Goal: Contribute content

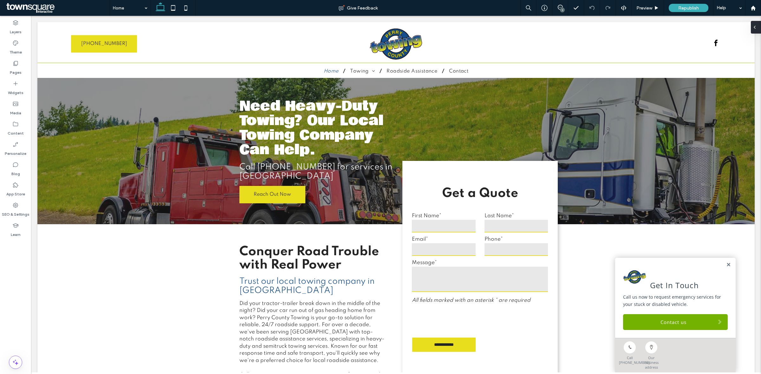
click at [757, 27] on div at bounding box center [755, 27] width 10 height 13
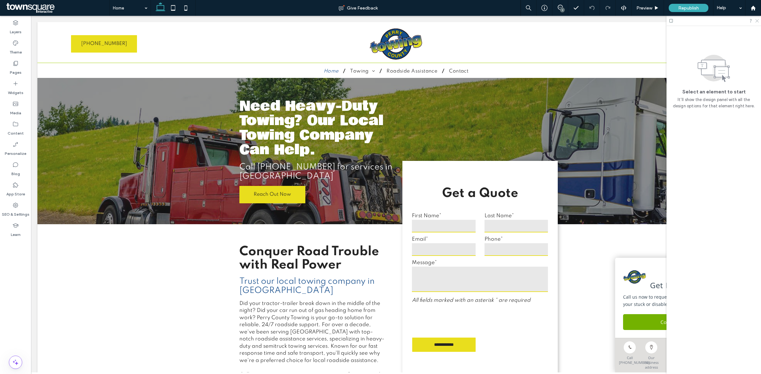
click at [757, 21] on use at bounding box center [756, 20] width 3 height 3
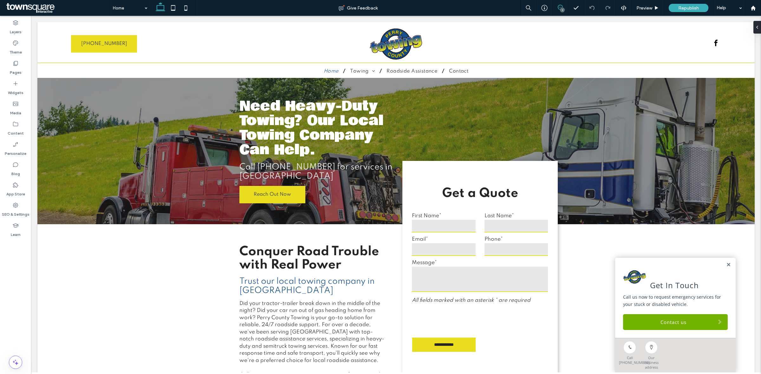
click at [560, 6] on icon at bounding box center [559, 7] width 5 height 5
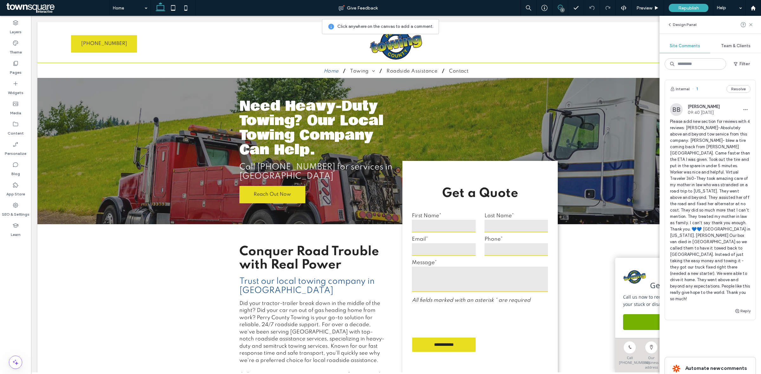
click at [711, 153] on span "Please add new section for reviews with 4 reviews: [PERSON_NAME]-Absolutely abo…" at bounding box center [710, 211] width 80 height 184
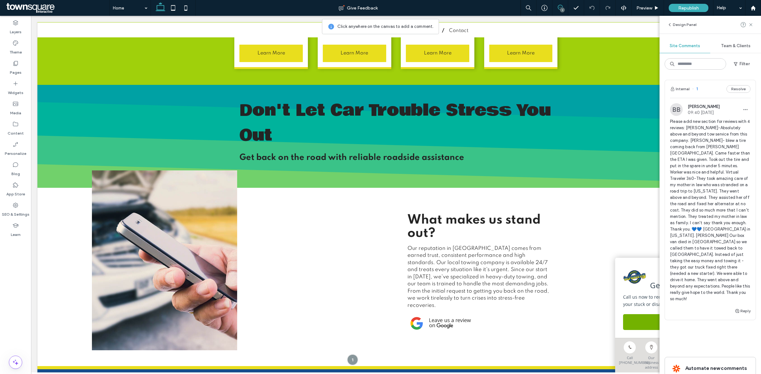
scroll to position [654, 0]
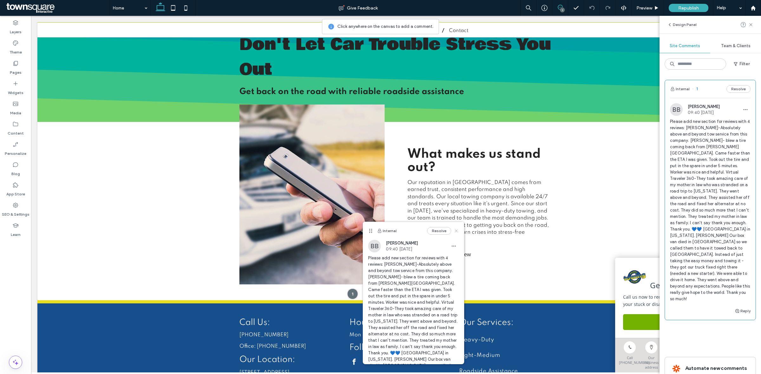
click at [453, 233] on icon at bounding box center [455, 230] width 5 height 5
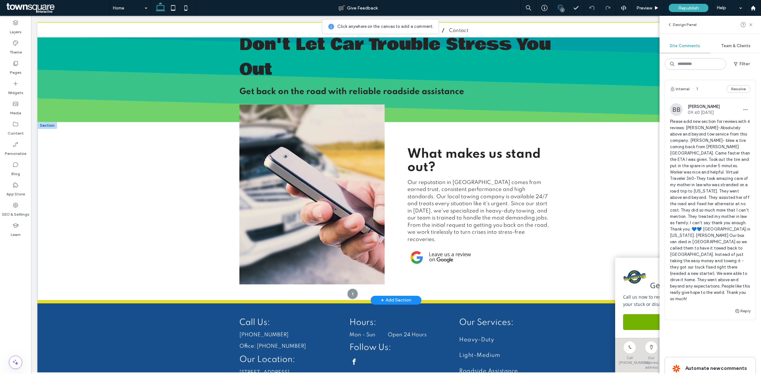
click at [402, 297] on div "+ Add Section" at bounding box center [396, 300] width 30 height 7
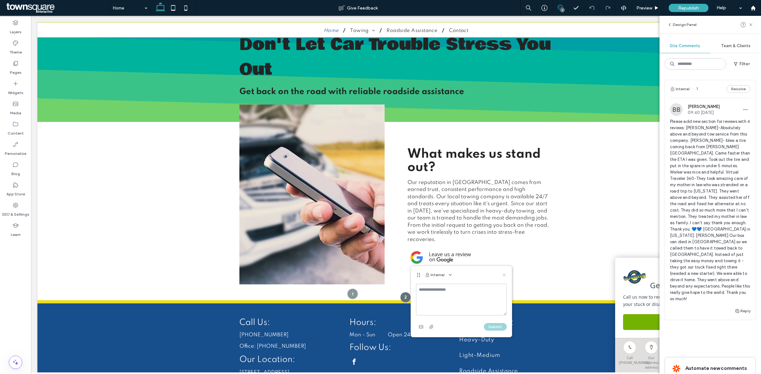
click at [506, 276] on icon at bounding box center [503, 275] width 5 height 5
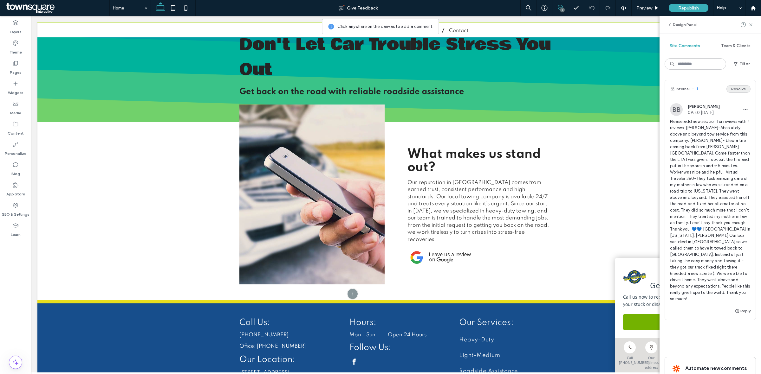
click at [727, 89] on button "Resolve" at bounding box center [738, 89] width 24 height 8
click at [750, 25] on use at bounding box center [750, 24] width 3 height 3
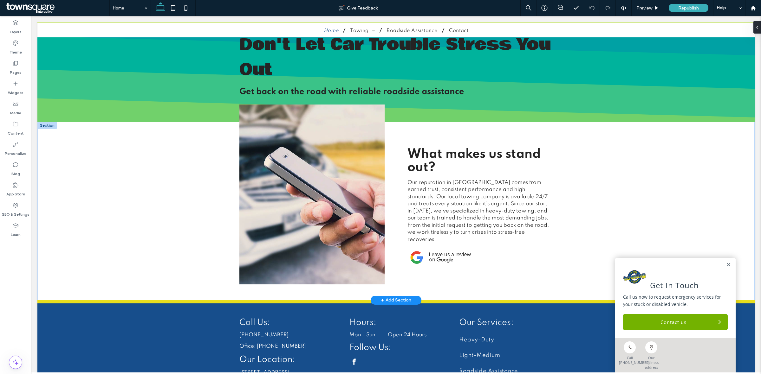
click at [390, 297] on div "+ Add Section" at bounding box center [396, 300] width 30 height 7
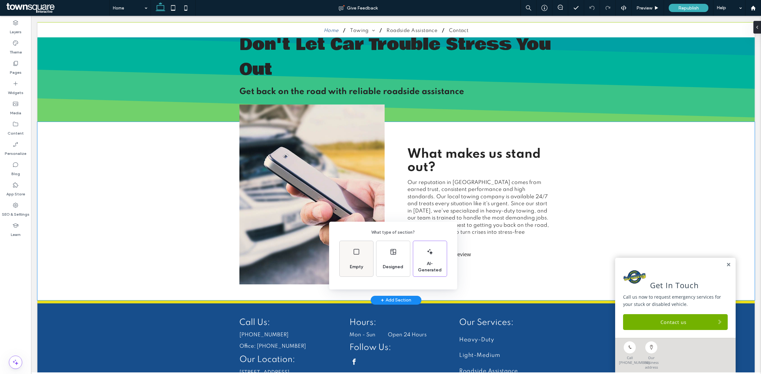
click at [352, 265] on span "Empty" at bounding box center [356, 267] width 18 height 6
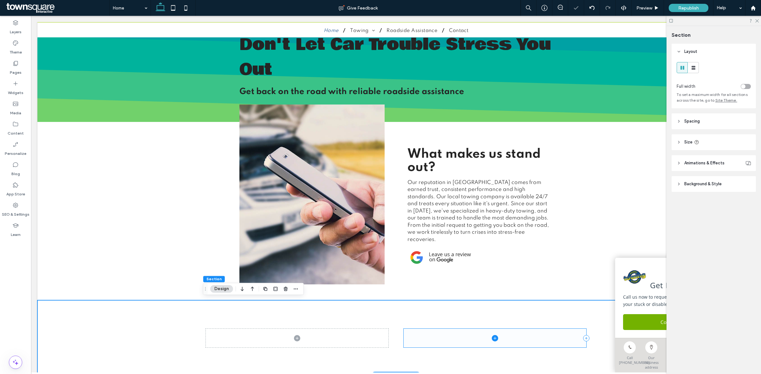
click at [460, 341] on span at bounding box center [494, 338] width 183 height 19
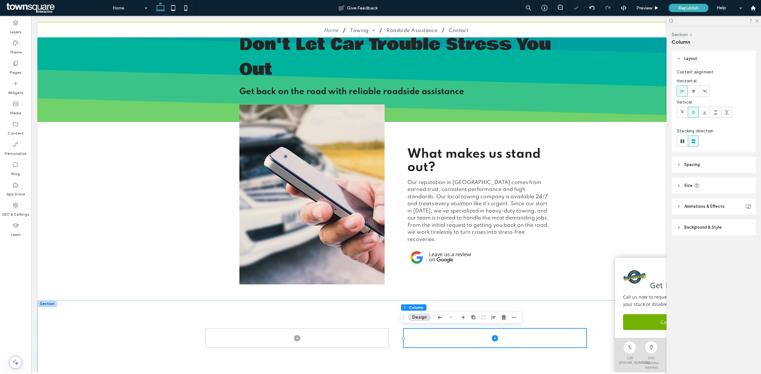
click at [501, 318] on icon "button" at bounding box center [503, 317] width 5 height 5
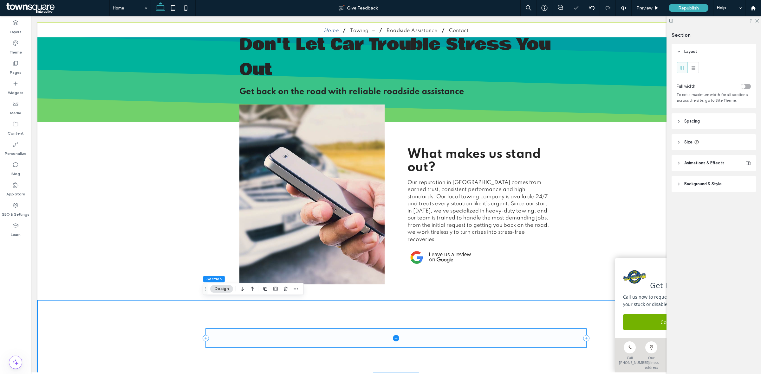
click at [388, 338] on span at bounding box center [396, 338] width 380 height 19
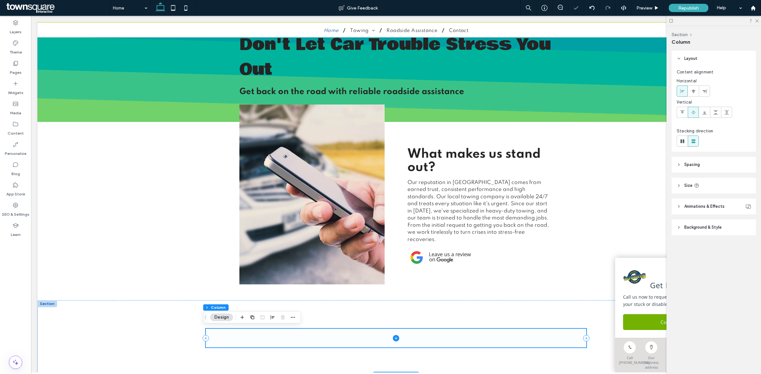
click at [395, 338] on icon at bounding box center [395, 338] width 0 height 3
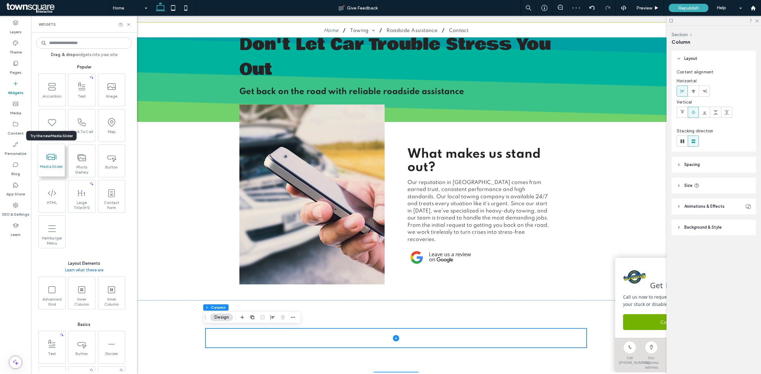
click at [52, 160] on icon at bounding box center [51, 157] width 10 height 10
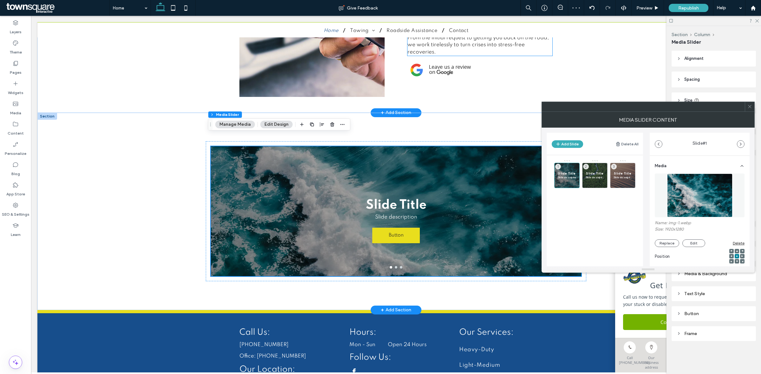
scroll to position [852, 0]
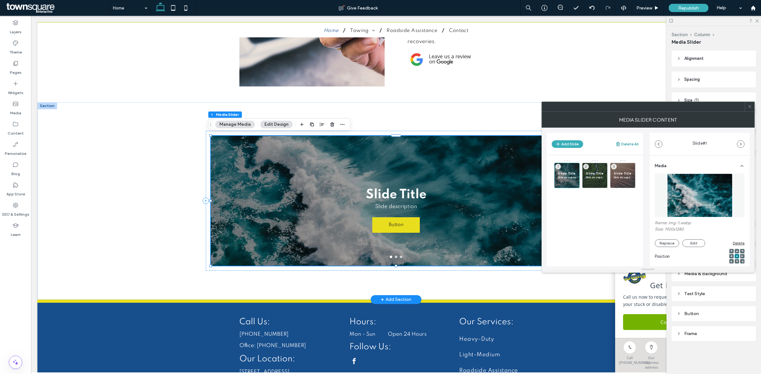
click at [621, 143] on button "Delete All" at bounding box center [626, 144] width 23 height 8
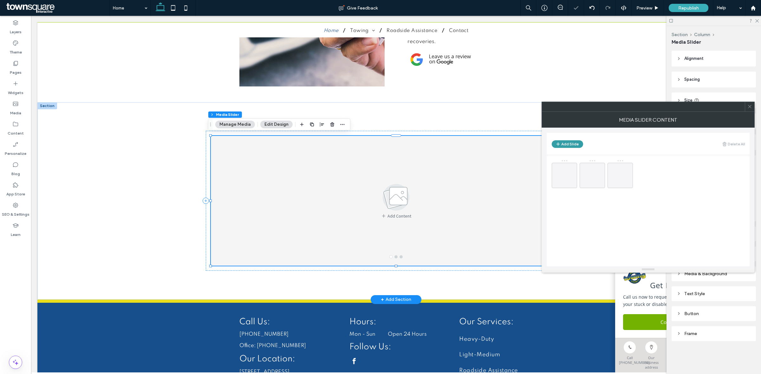
click at [574, 142] on button "Add Slide" at bounding box center [566, 144] width 31 height 8
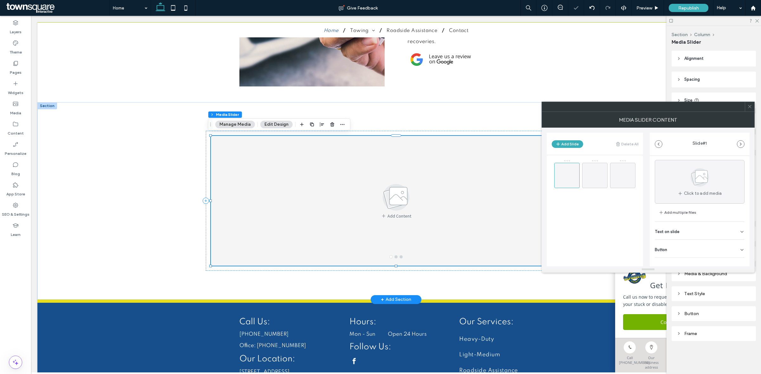
scroll to position [20, 0]
click at [734, 241] on div "Button" at bounding box center [699, 243] width 90 height 18
click at [736, 255] on use at bounding box center [738, 257] width 5 height 4
click at [734, 225] on div "Text on slide" at bounding box center [699, 224] width 90 height 18
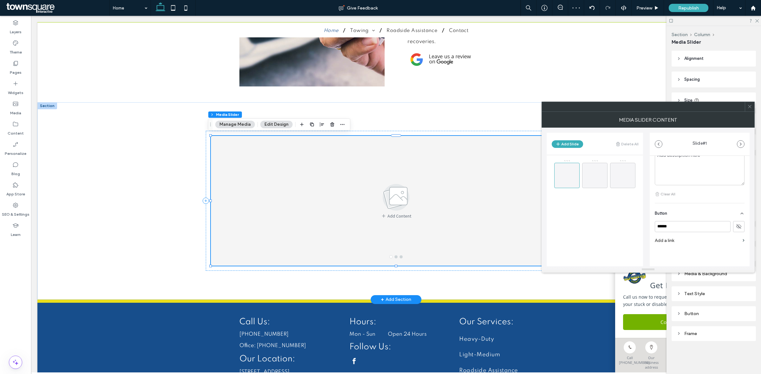
click at [693, 180] on div at bounding box center [699, 167] width 89 height 36
click at [691, 173] on div at bounding box center [699, 167] width 89 height 36
paste div
click at [682, 198] on p "**********" at bounding box center [697, 201] width 81 height 12
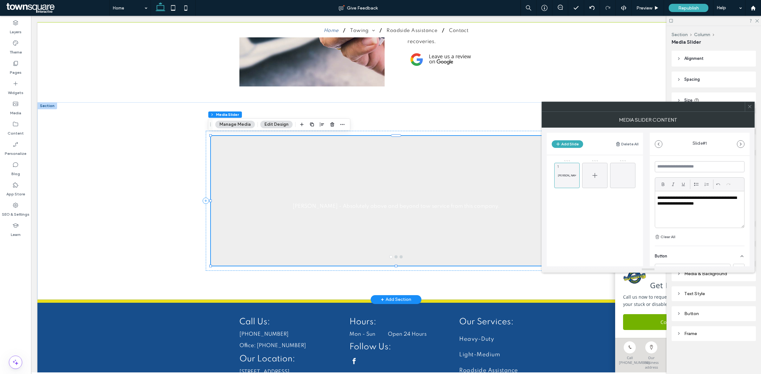
click at [593, 176] on icon at bounding box center [595, 176] width 8 height 8
click at [739, 246] on icon at bounding box center [741, 243] width 5 height 5
click at [736, 255] on use at bounding box center [738, 257] width 5 height 4
click at [738, 231] on div "Text on slide" at bounding box center [699, 224] width 90 height 18
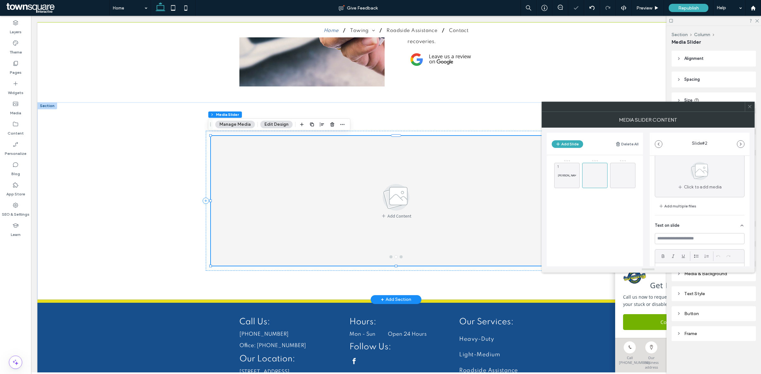
scroll to position [99, 0]
click at [699, 215] on div at bounding box center [699, 202] width 89 height 36
paste div
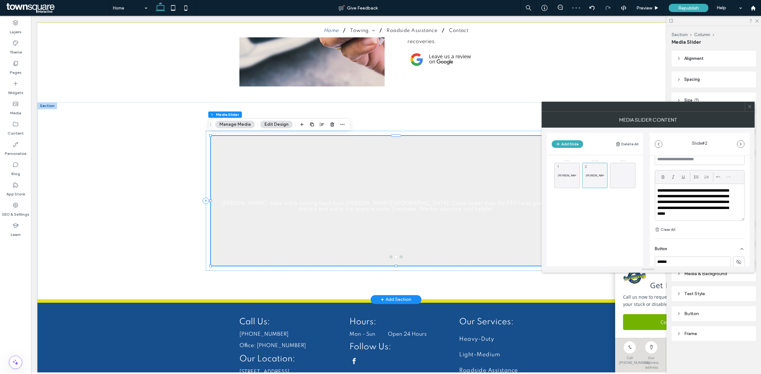
click at [680, 190] on p "**********" at bounding box center [694, 202] width 75 height 29
click at [622, 174] on icon at bounding box center [623, 176] width 8 height 8
click at [713, 237] on div "Button" at bounding box center [699, 243] width 90 height 18
click at [736, 257] on icon at bounding box center [739, 257] width 6 height 6
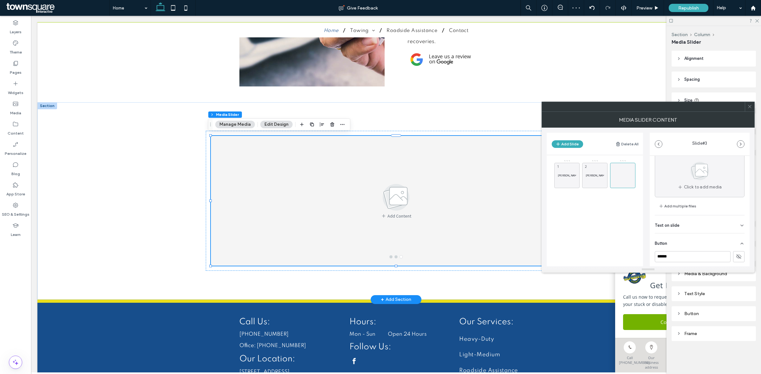
click at [729, 229] on div "Text on slide" at bounding box center [699, 224] width 90 height 18
click at [687, 207] on div at bounding box center [699, 202] width 89 height 36
paste div
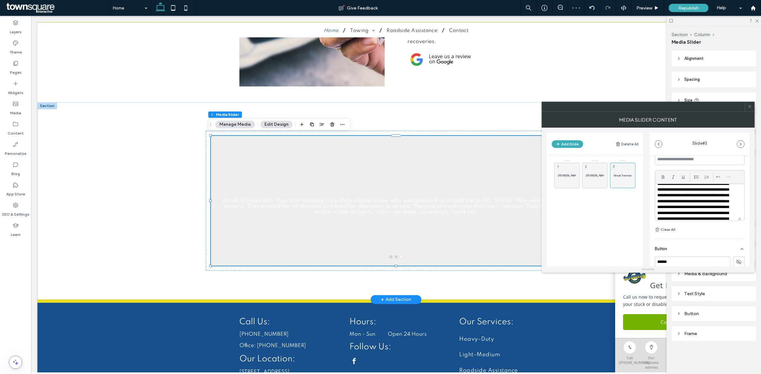
scroll to position [0, 0]
click at [691, 190] on p "**********" at bounding box center [694, 214] width 75 height 53
click at [610, 184] on div at bounding box center [622, 184] width 25 height 7
click at [613, 185] on use at bounding box center [614, 185] width 4 height 4
click at [573, 205] on p "Virtual Traveler 360 -They took amazing care of my mother in law who was strand…" at bounding box center [566, 207] width 18 height 4
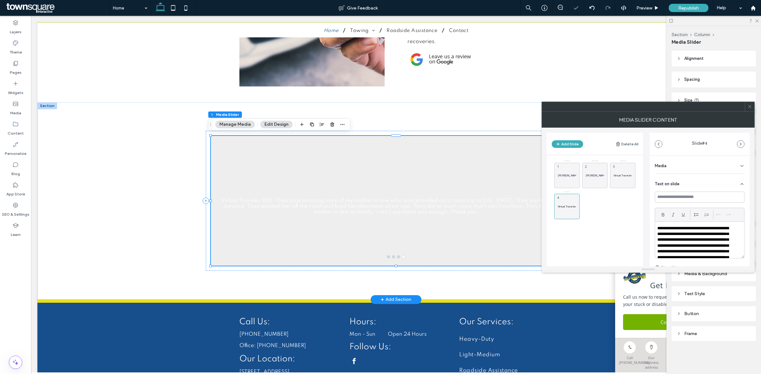
click at [698, 234] on p "**********" at bounding box center [694, 252] width 75 height 53
click at [699, 234] on p "**********" at bounding box center [694, 252] width 75 height 53
paste div
click at [685, 228] on p "**********" at bounding box center [694, 255] width 75 height 59
click at [623, 174] on p "Virtual Traveler 360 -They took amazing care of my mother in law who was strand…" at bounding box center [622, 176] width 18 height 4
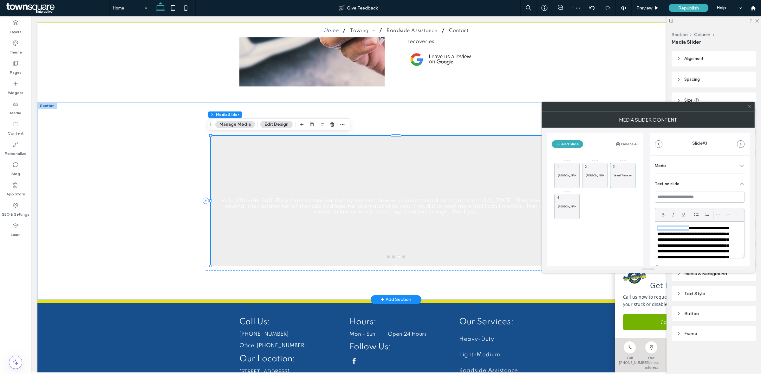
drag, startPoint x: 692, startPoint y: 227, endPoint x: 642, endPoint y: 230, distance: 50.5
click at [642, 230] on div "Add Slide Delete All [PERSON_NAME] - Absolutely above and beyond tow service fr…" at bounding box center [647, 197] width 203 height 139
click at [613, 224] on div "[PERSON_NAME] - Absolutely above and beyond tow service from this company. 1 [P…" at bounding box center [598, 209] width 89 height 98
click at [568, 197] on div "[PERSON_NAME] - Our box van died in [GEOGRAPHIC_DATA] so we called them to have…" at bounding box center [566, 206] width 25 height 25
click at [683, 192] on section "**********" at bounding box center [699, 225] width 90 height 102
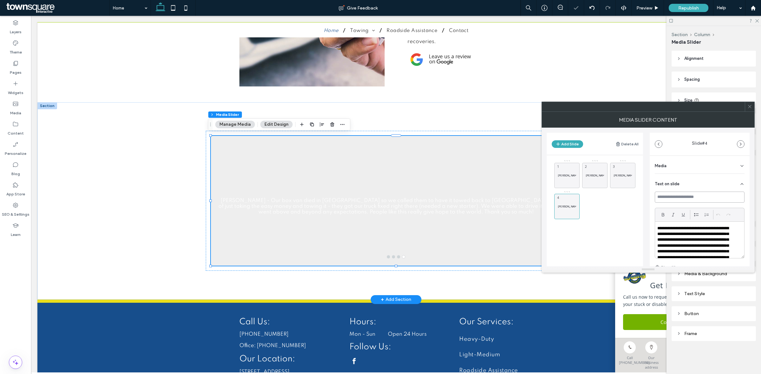
click at [682, 194] on input at bounding box center [699, 197] width 90 height 11
paste input "*****"
type input "*****"
click at [572, 174] on p "[PERSON_NAME] - Absolutely above and beyond tow service from this company." at bounding box center [566, 176] width 18 height 4
click at [704, 196] on input at bounding box center [699, 197] width 90 height 11
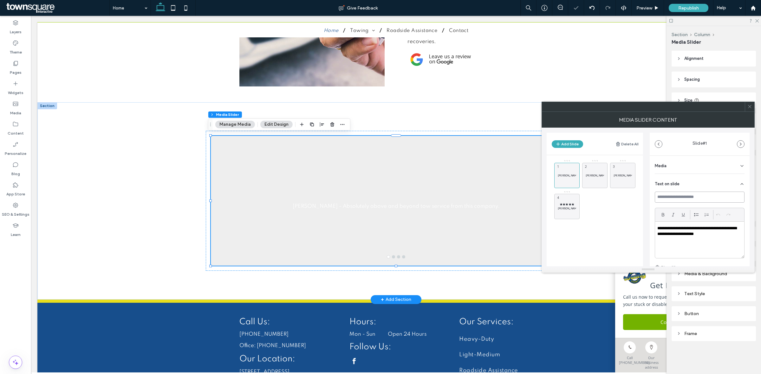
paste input "*****"
type input "*****"
click at [589, 176] on p "[PERSON_NAME] - blew a tire coming back from [PERSON_NAME][GEOGRAPHIC_DATA]. Ca…" at bounding box center [594, 176] width 18 height 4
click at [679, 195] on input at bounding box center [699, 197] width 90 height 11
paste input "*****"
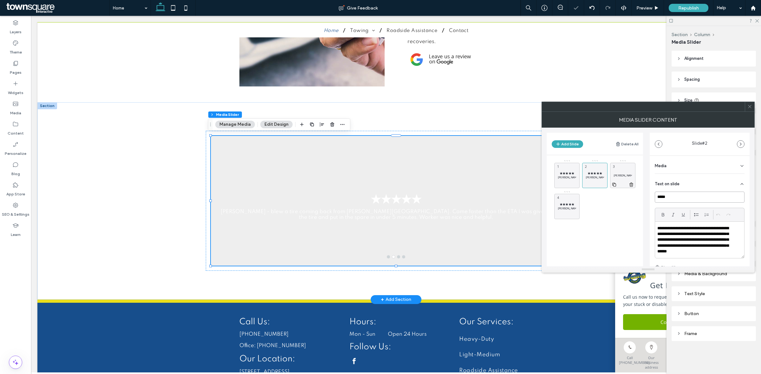
type input "*****"
click at [615, 166] on span "3" at bounding box center [614, 167] width 6 height 6
click at [690, 202] on input at bounding box center [699, 197] width 90 height 11
paste input "*****"
type input "*****"
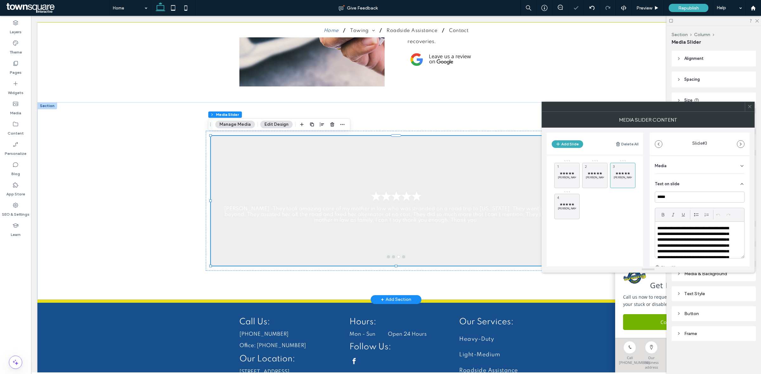
click at [749, 106] on icon at bounding box center [749, 106] width 5 height 5
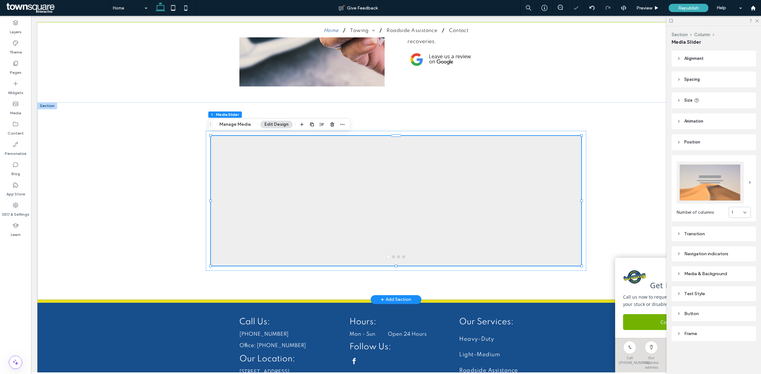
click at [730, 270] on div "Media & Background" at bounding box center [713, 274] width 74 height 9
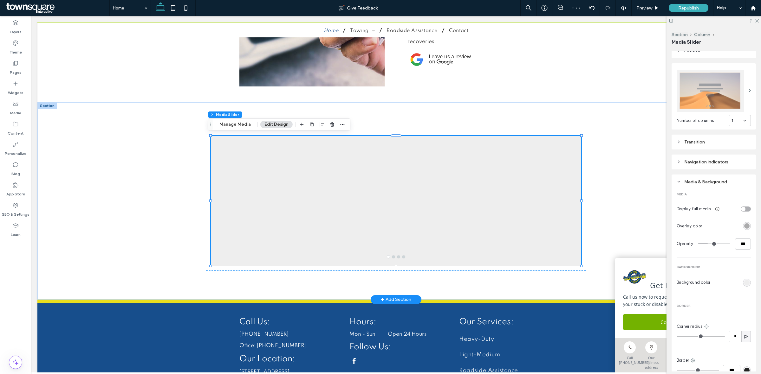
scroll to position [119, 0]
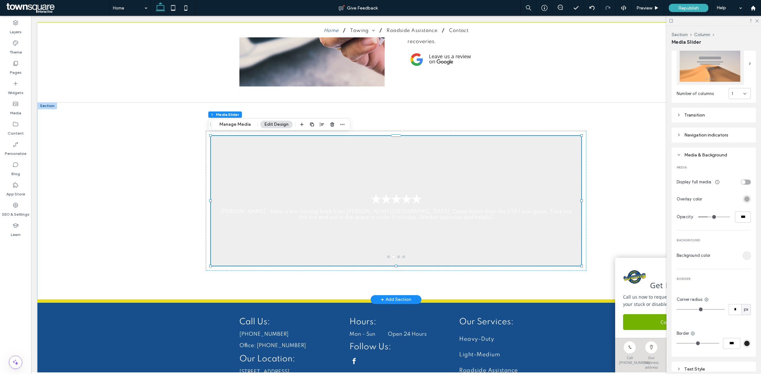
click at [743, 257] on div "rgb(238, 238, 238)" at bounding box center [747, 256] width 8 height 8
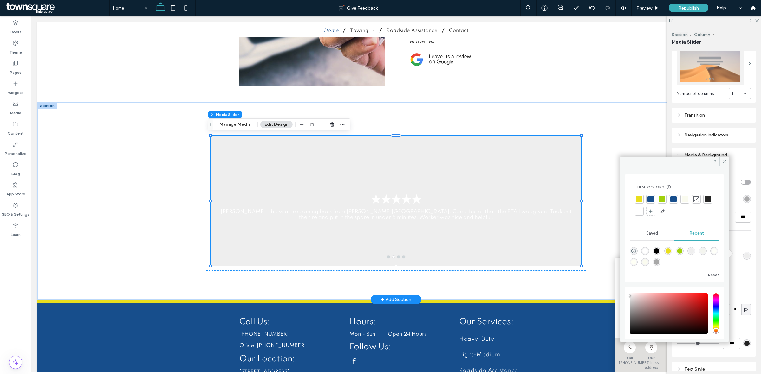
click at [642, 211] on div at bounding box center [639, 211] width 6 height 6
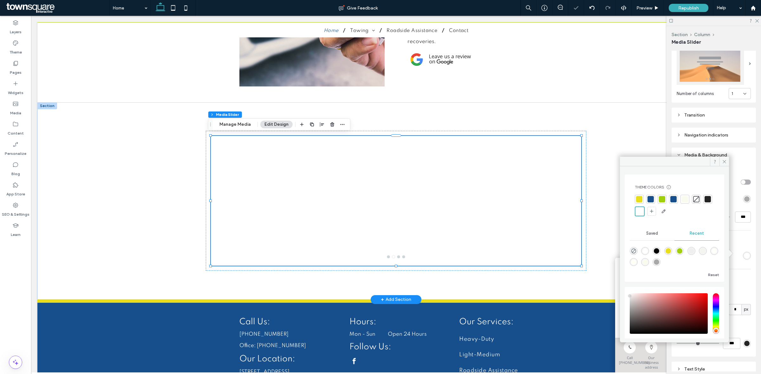
click at [737, 235] on div "MEDIA Display full media Overlay color Opacity *** BACKGROUND Background color …" at bounding box center [713, 256] width 74 height 194
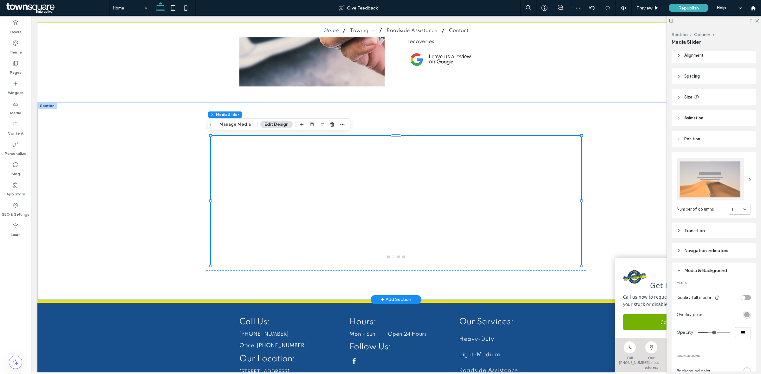
scroll to position [0, 0]
click at [715, 222] on div "Number of columns 1 Transition Navigation indicators Media & Background MEDIA D…" at bounding box center [713, 342] width 84 height 385
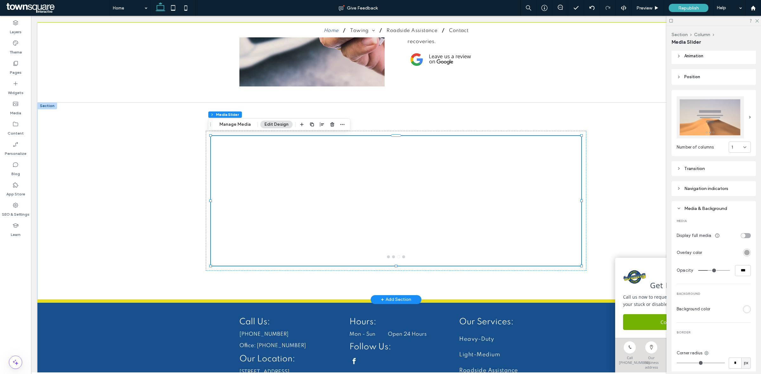
scroll to position [79, 0]
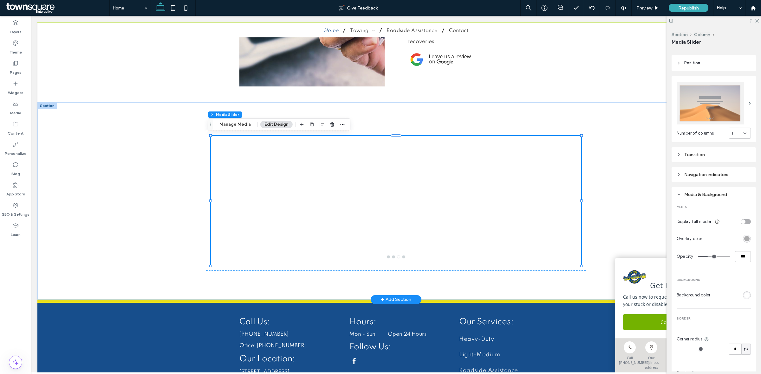
click at [678, 194] on icon at bounding box center [678, 194] width 4 height 4
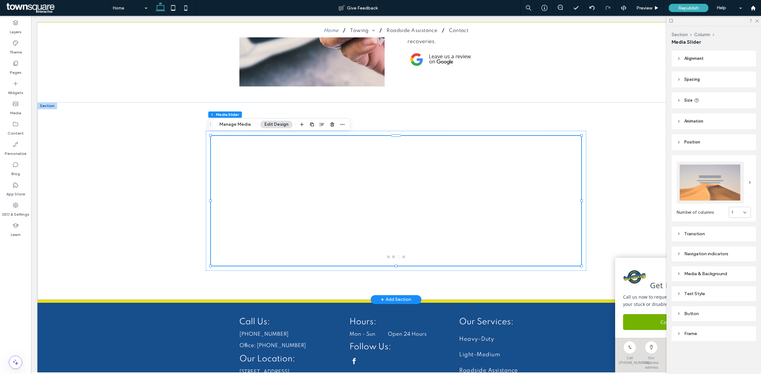
scroll to position [0, 0]
click at [712, 297] on div "Text Style" at bounding box center [713, 293] width 74 height 5
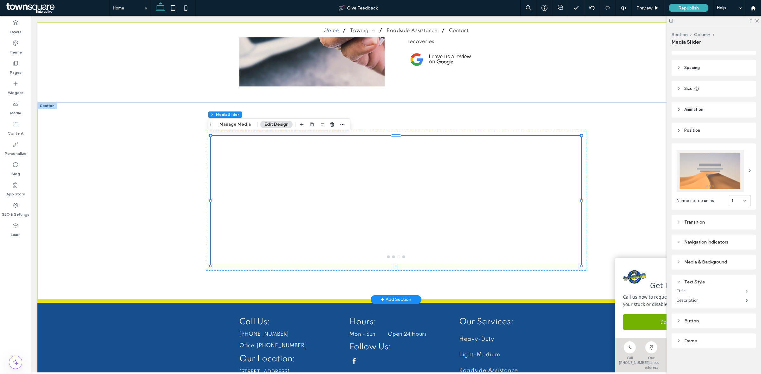
click at [745, 290] on span at bounding box center [746, 291] width 2 height 3
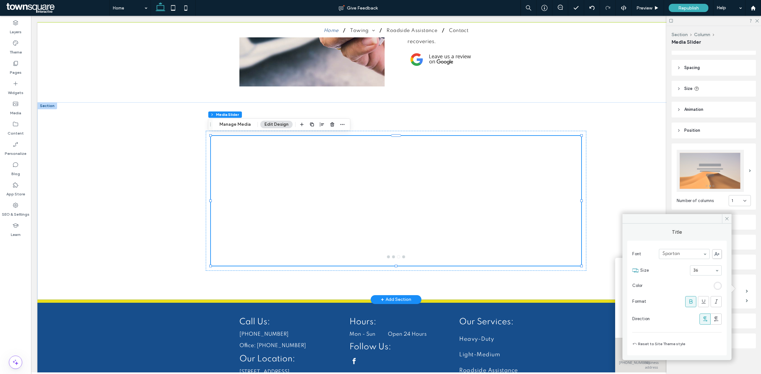
click at [717, 287] on div "rgb(255, 255, 255)" at bounding box center [717, 285] width 5 height 5
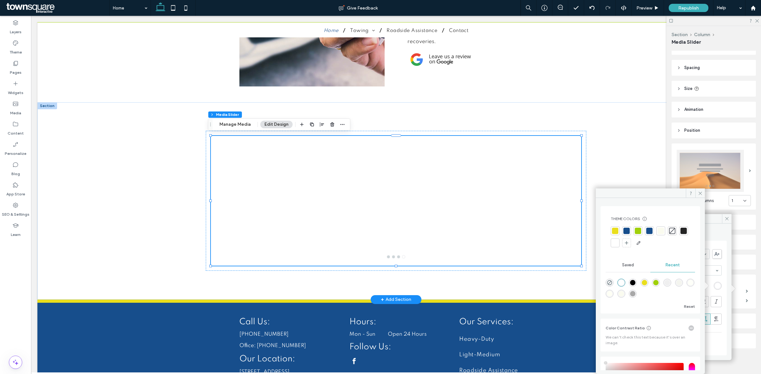
click at [639, 231] on div at bounding box center [637, 231] width 6 height 6
click at [617, 230] on div at bounding box center [615, 231] width 6 height 6
click at [745, 300] on span at bounding box center [746, 300] width 2 height 3
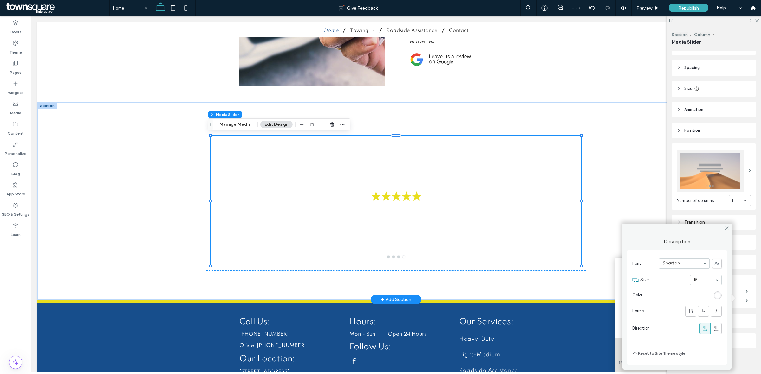
click at [718, 298] on div "rgb(255, 255, 255)" at bounding box center [717, 295] width 5 height 5
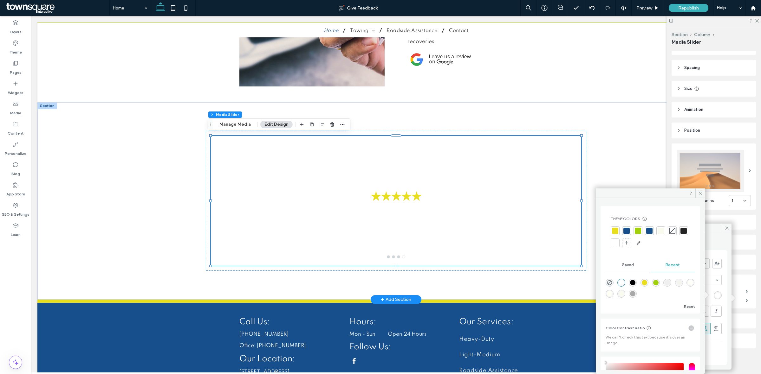
click at [679, 235] on div at bounding box center [683, 231] width 9 height 9
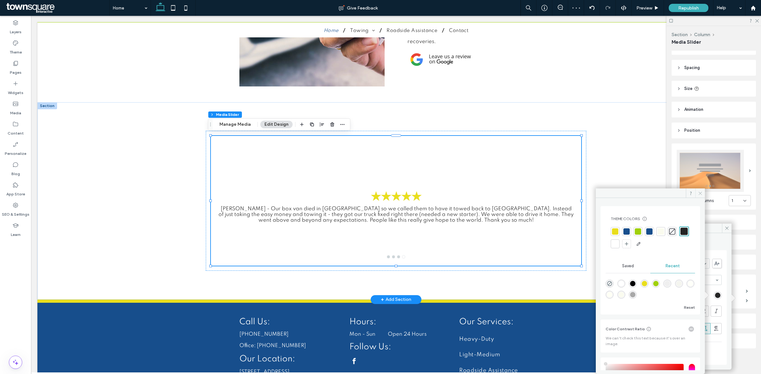
click at [702, 196] on span at bounding box center [700, 194] width 10 height 10
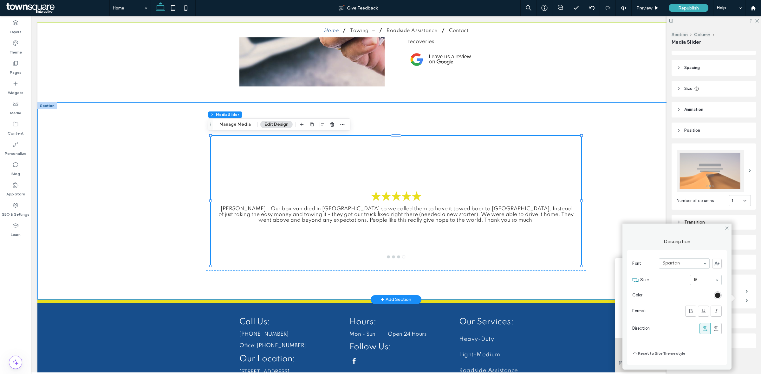
click at [605, 131] on div "★★★★★ [PERSON_NAME] - Absolutely above and beyond tow service from this company…" at bounding box center [395, 200] width 717 height 197
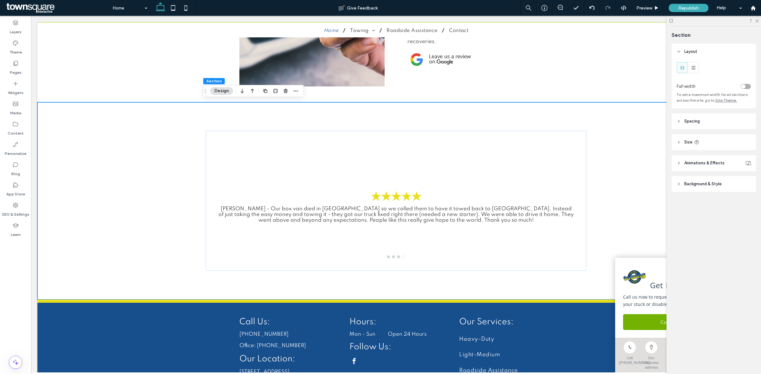
click at [711, 182] on span "Background & Style" at bounding box center [702, 184] width 37 height 6
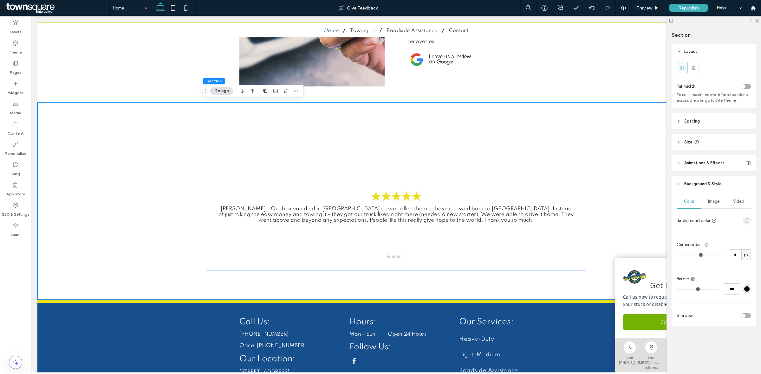
click at [747, 219] on use "empty color" at bounding box center [746, 220] width 5 height 5
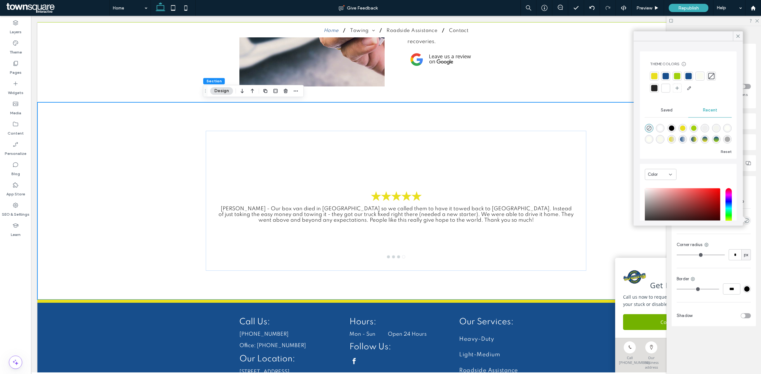
click at [677, 75] on div at bounding box center [677, 76] width 6 height 6
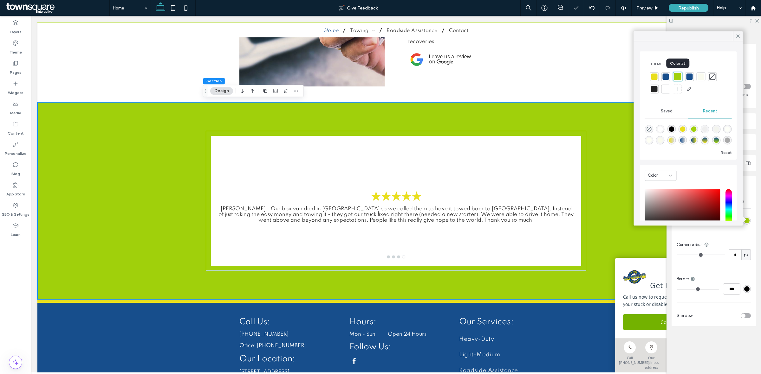
click at [677, 75] on div at bounding box center [677, 76] width 7 height 7
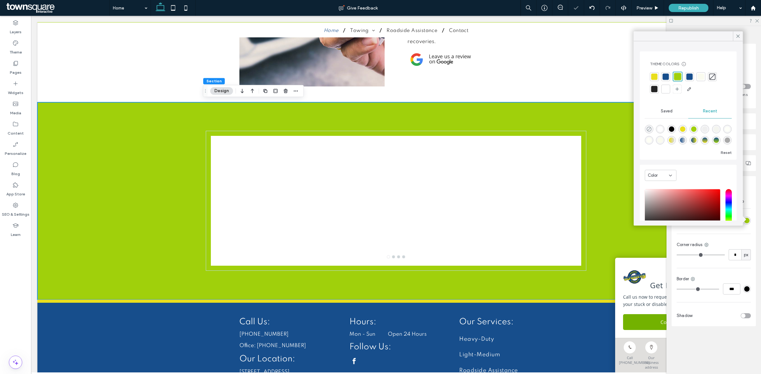
click at [651, 127] on icon "rgba(0, 0, 0, 0)" at bounding box center [648, 128] width 5 height 5
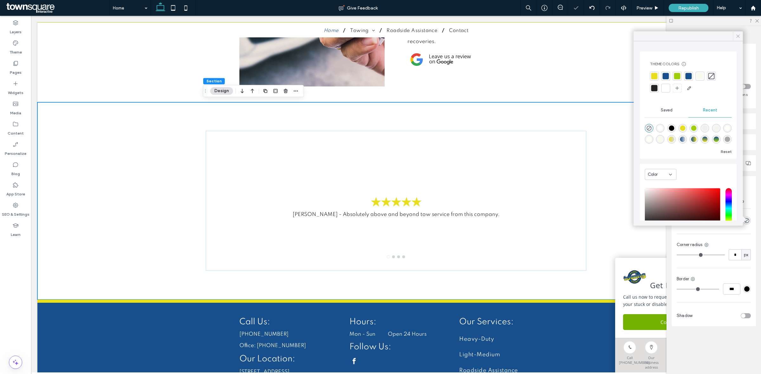
click at [738, 35] on use at bounding box center [737, 36] width 3 height 3
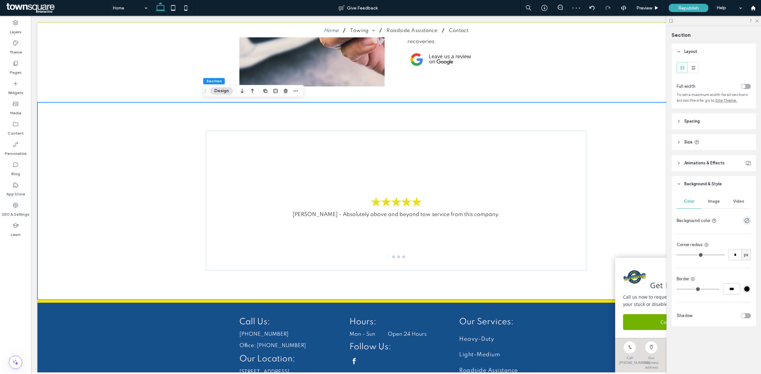
click at [756, 23] on div at bounding box center [713, 21] width 94 height 10
click at [760, 21] on div at bounding box center [713, 21] width 94 height 10
click at [755, 23] on div at bounding box center [713, 21] width 94 height 10
click at [756, 21] on icon at bounding box center [756, 20] width 4 height 4
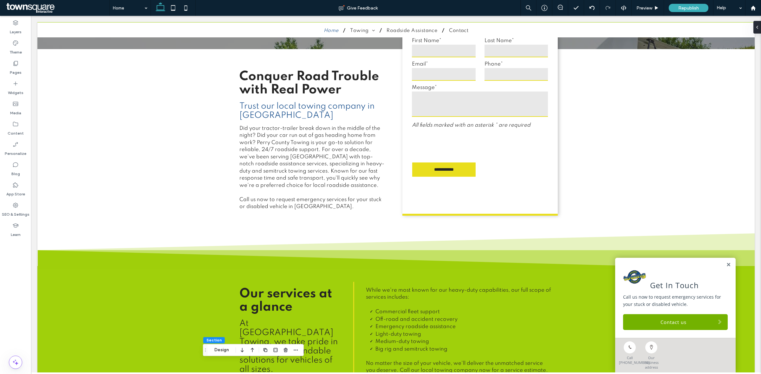
scroll to position [0, 0]
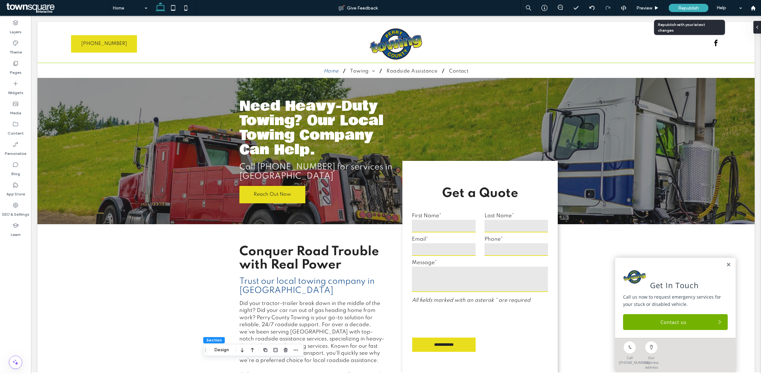
click at [690, 8] on span "Republish" at bounding box center [688, 7] width 21 height 5
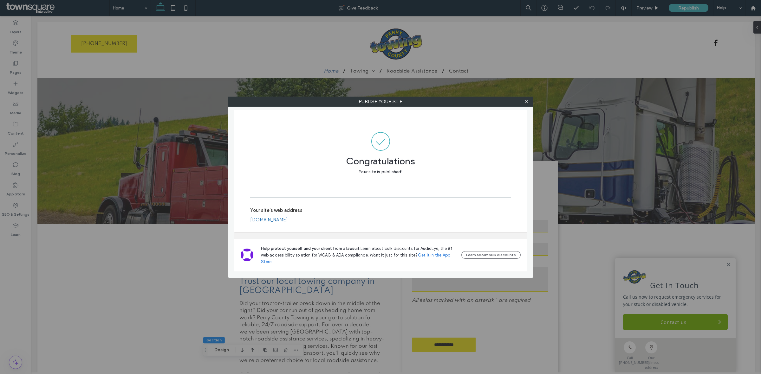
click at [523, 102] on div at bounding box center [527, 102] width 10 height 10
click at [528, 103] on icon at bounding box center [526, 101] width 5 height 5
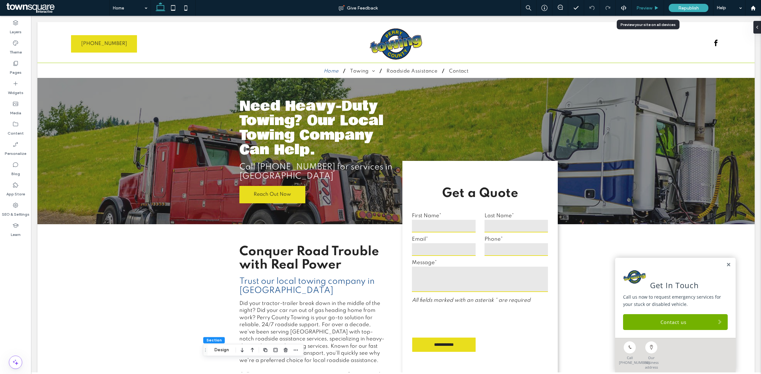
click at [647, 12] on div "Preview" at bounding box center [647, 8] width 32 height 16
click at [642, 8] on span "Preview" at bounding box center [644, 7] width 16 height 5
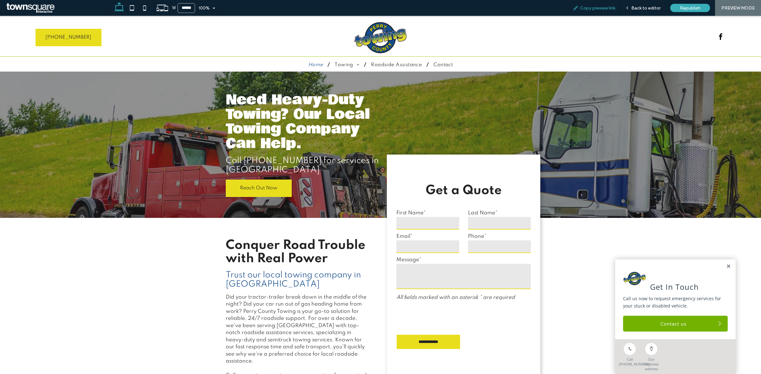
click at [590, 11] on div "Copy preview link" at bounding box center [594, 8] width 52 height 16
click at [599, 11] on div "Copy preview link" at bounding box center [594, 8] width 52 height 16
click at [582, 8] on span "Copy preview link" at bounding box center [597, 7] width 35 height 5
